Goal: Task Accomplishment & Management: Manage account settings

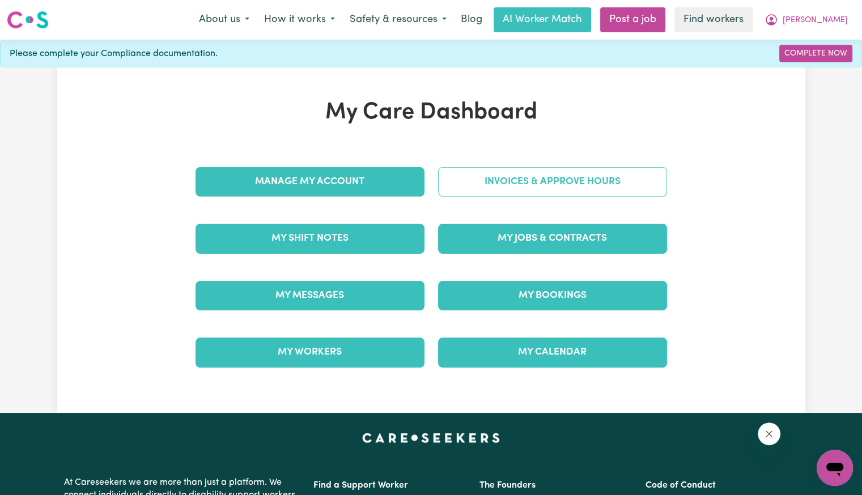
click at [539, 192] on link "Invoices & Approve Hours" at bounding box center [552, 181] width 229 height 29
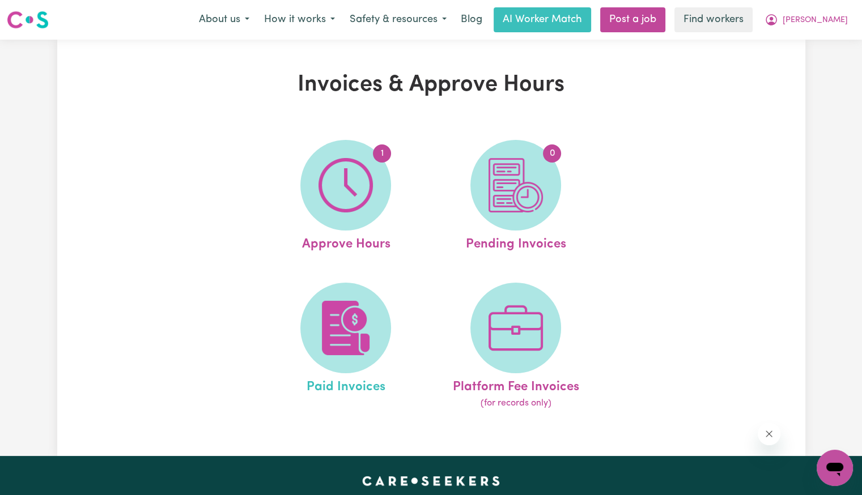
click at [288, 321] on link "Paid Invoices" at bounding box center [345, 347] width 163 height 128
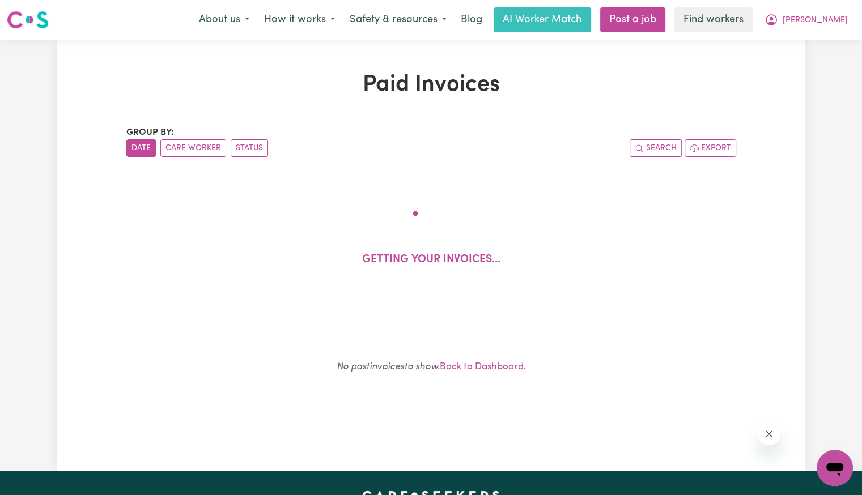
click at [339, 329] on div "Group by: Date Care Worker Status Search Export Getting your invoices... No pas…" at bounding box center [431, 269] width 610 height 286
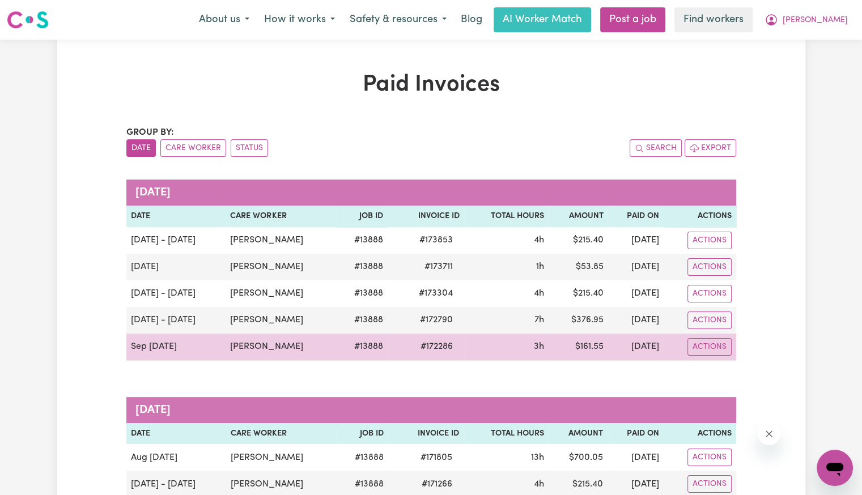
click at [423, 349] on span "# 172286" at bounding box center [437, 347] width 46 height 14
copy span "172286"
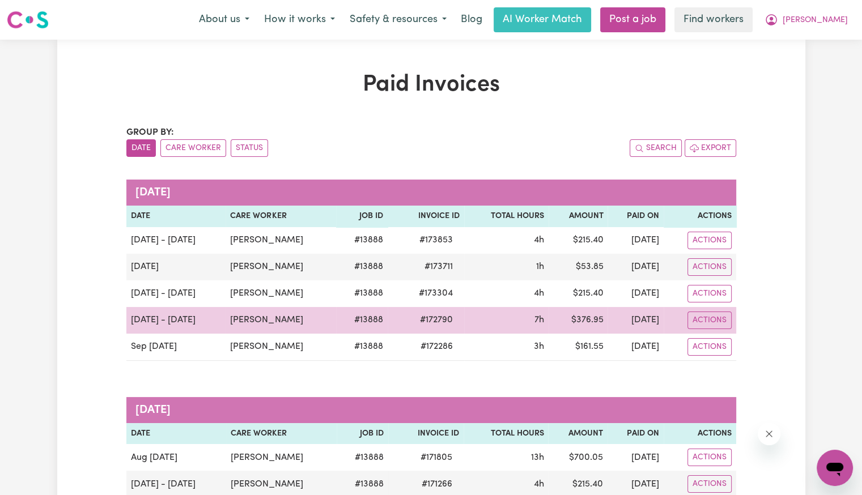
click at [425, 320] on span "# 172790" at bounding box center [436, 320] width 46 height 14
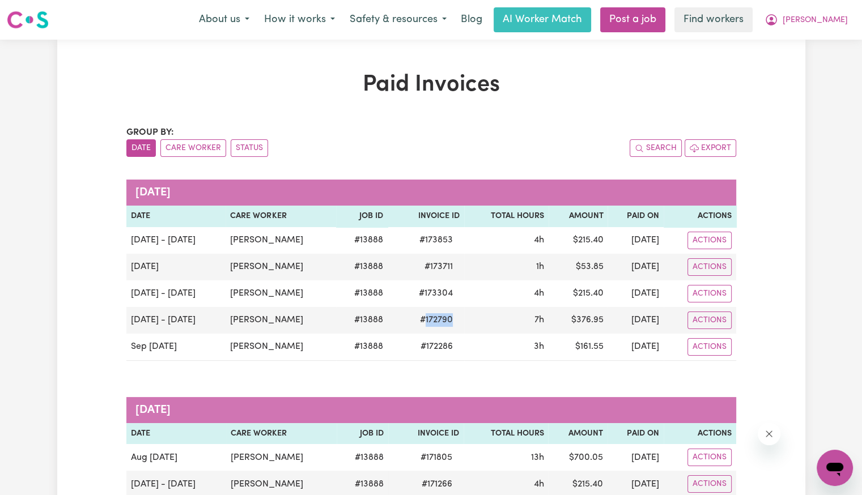
copy span "172790"
drag, startPoint x: 826, startPoint y: 19, endPoint x: 823, endPoint y: 31, distance: 12.8
click at [826, 19] on span "[PERSON_NAME]" at bounding box center [815, 20] width 65 height 12
click at [809, 64] on link "Logout" at bounding box center [810, 65] width 90 height 22
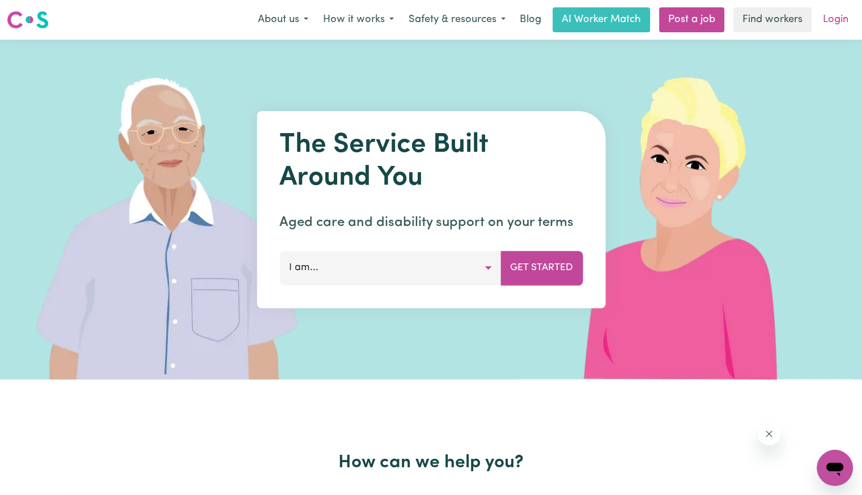
drag, startPoint x: 809, startPoint y: 64, endPoint x: 836, endPoint y: 23, distance: 49.5
click at [836, 23] on link "Login" at bounding box center [835, 19] width 39 height 25
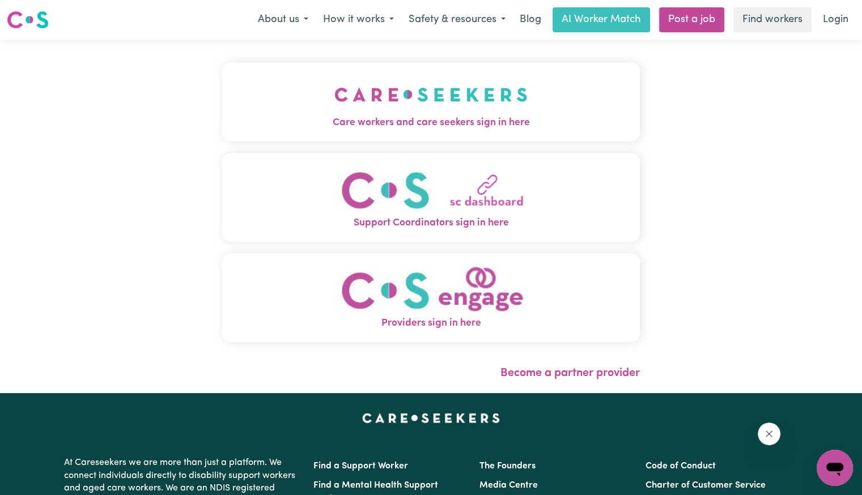
click at [274, 120] on span "Care workers and care seekers sign in here" at bounding box center [431, 123] width 418 height 15
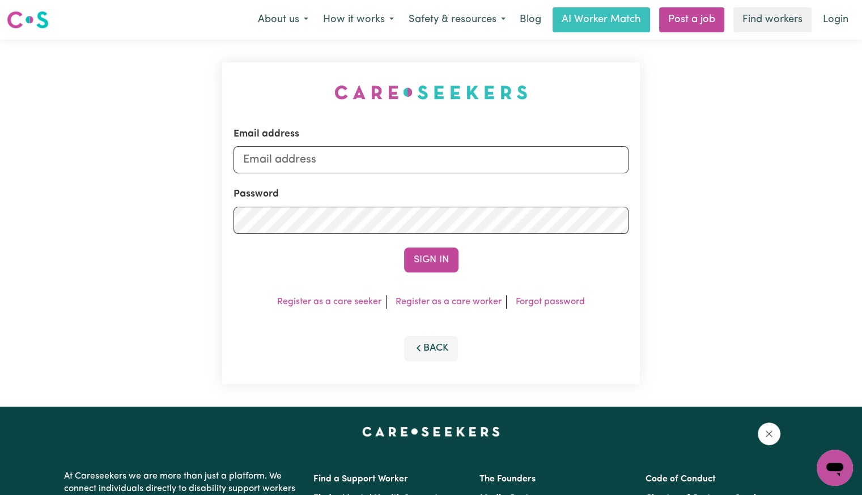
click at [397, 175] on form "Email address Password Sign In" at bounding box center [430, 200] width 395 height 146
click at [392, 167] on input "Email address" at bounding box center [430, 159] width 395 height 27
click at [302, 158] on input "[EMAIL_ADDRESS][DOMAIN_NAME]" at bounding box center [430, 159] width 395 height 27
drag, startPoint x: 305, startPoint y: 160, endPoint x: 839, endPoint y: 155, distance: 533.2
click at [839, 155] on div "Email address [EMAIL_ADDRESS][DOMAIN_NAME] Password Sign In Register as a care …" at bounding box center [431, 223] width 862 height 367
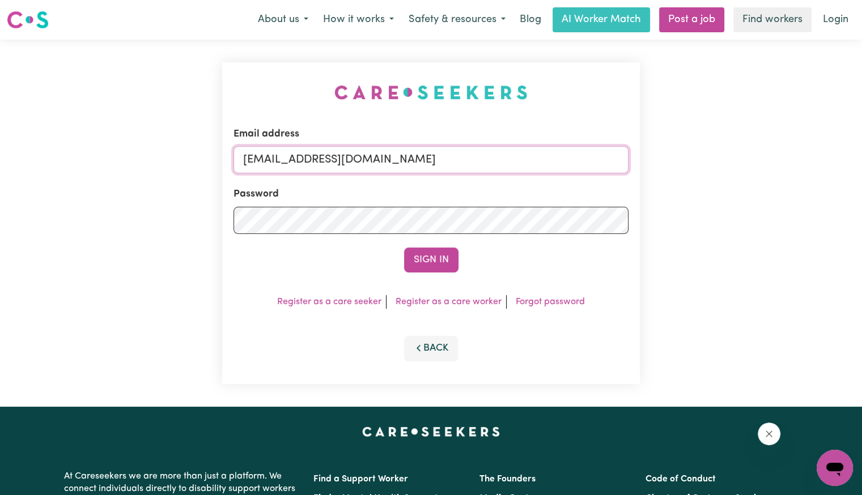
click at [395, 160] on input "[EMAIL_ADDRESS][DOMAIN_NAME]" at bounding box center [430, 159] width 395 height 27
click at [396, 161] on input "[EMAIL_ADDRESS][DOMAIN_NAME]" at bounding box center [430, 159] width 395 height 27
click at [428, 267] on button "Sign In" at bounding box center [431, 260] width 54 height 25
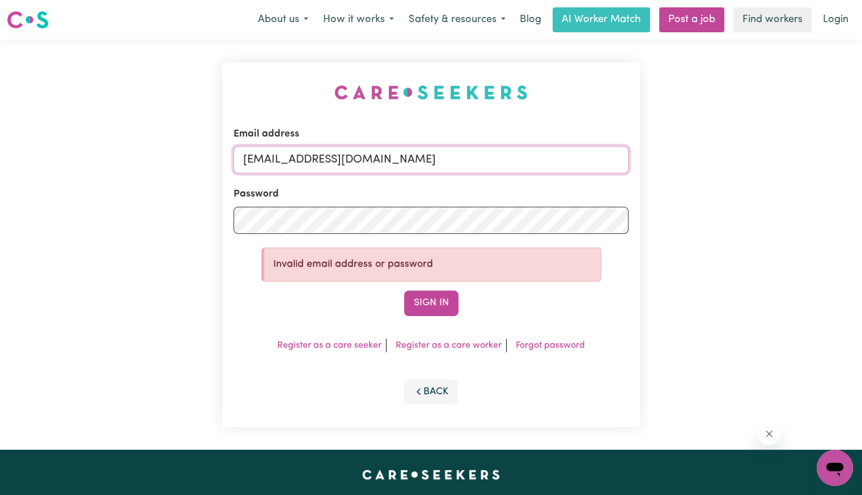
drag, startPoint x: 396, startPoint y: 160, endPoint x: 366, endPoint y: 159, distance: 30.1
click at [366, 159] on input "[EMAIL_ADDRESS][DOMAIN_NAME]" at bounding box center [430, 159] width 395 height 27
type input "[EMAIL_ADDRESS][DOMAIN_NAME]"
click at [404, 291] on button "Sign In" at bounding box center [431, 303] width 54 height 25
